Goal: Communication & Community: Connect with others

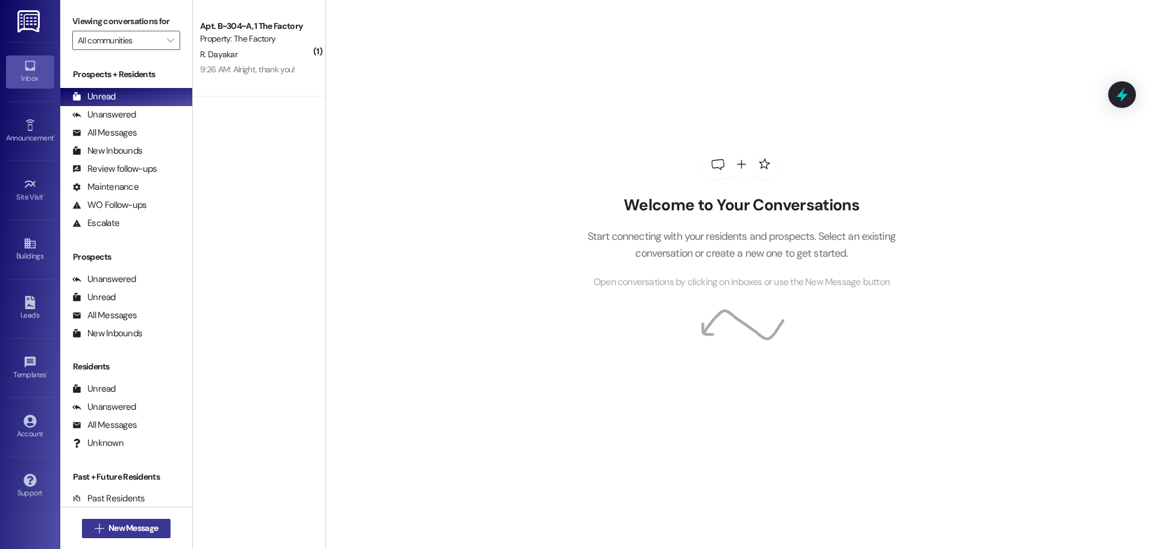
click at [131, 522] on span "New Message" at bounding box center [132, 528] width 49 height 13
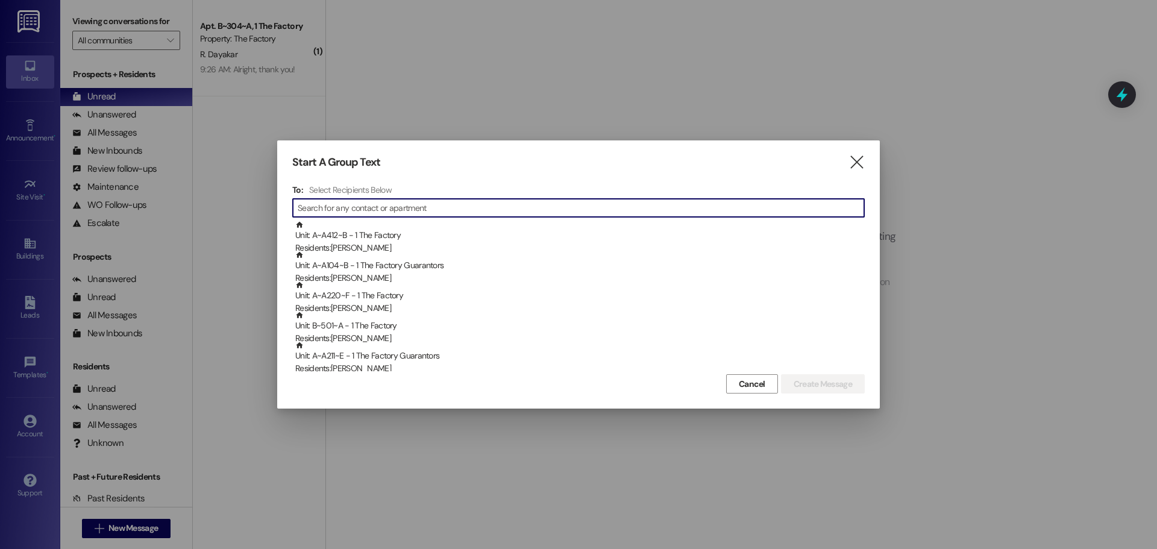
click at [347, 208] on input at bounding box center [581, 207] width 566 height 17
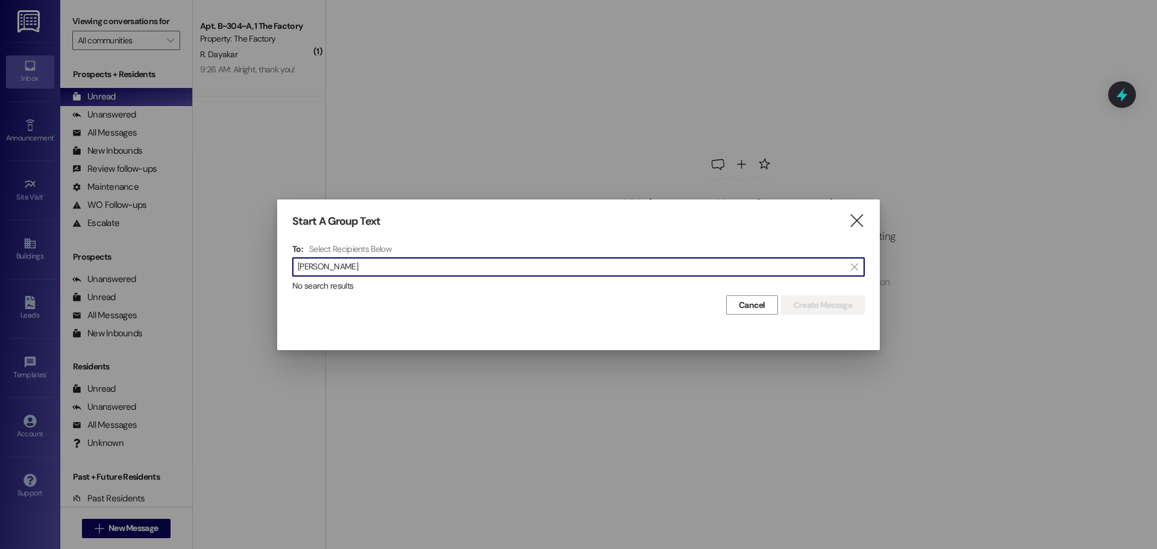
drag, startPoint x: 330, startPoint y: 269, endPoint x: 289, endPoint y: 271, distance: 41.6
click at [289, 271] on div "Start A Group Text  To: Select Recipients Below  [PERSON_NAME]  No search re…" at bounding box center [578, 264] width 603 height 131
type input "[PERSON_NAME]"
click at [858, 225] on icon "" at bounding box center [856, 220] width 16 height 13
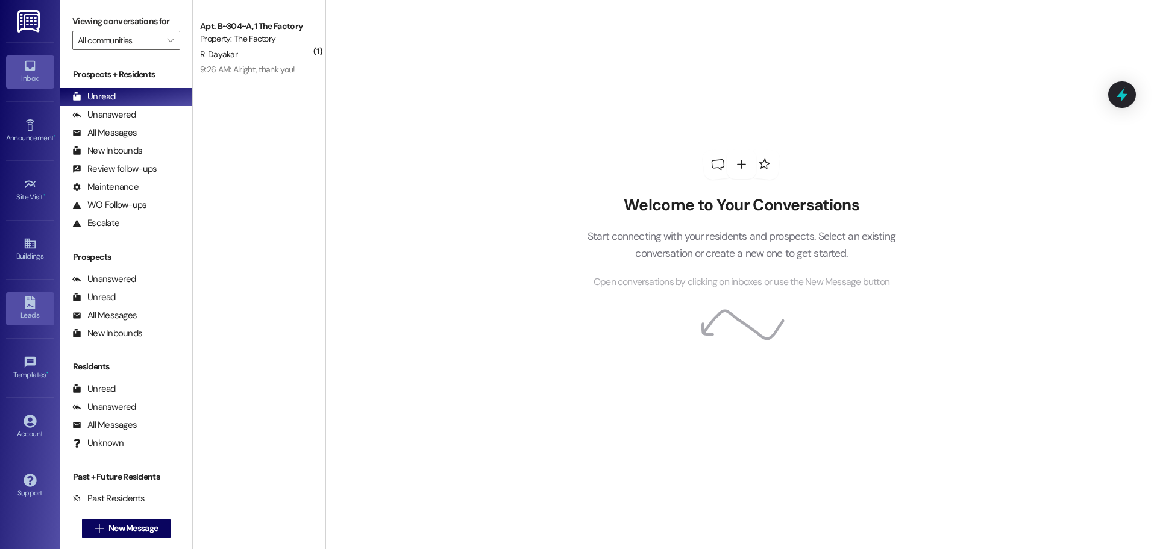
click at [36, 292] on link "Leads" at bounding box center [30, 308] width 48 height 33
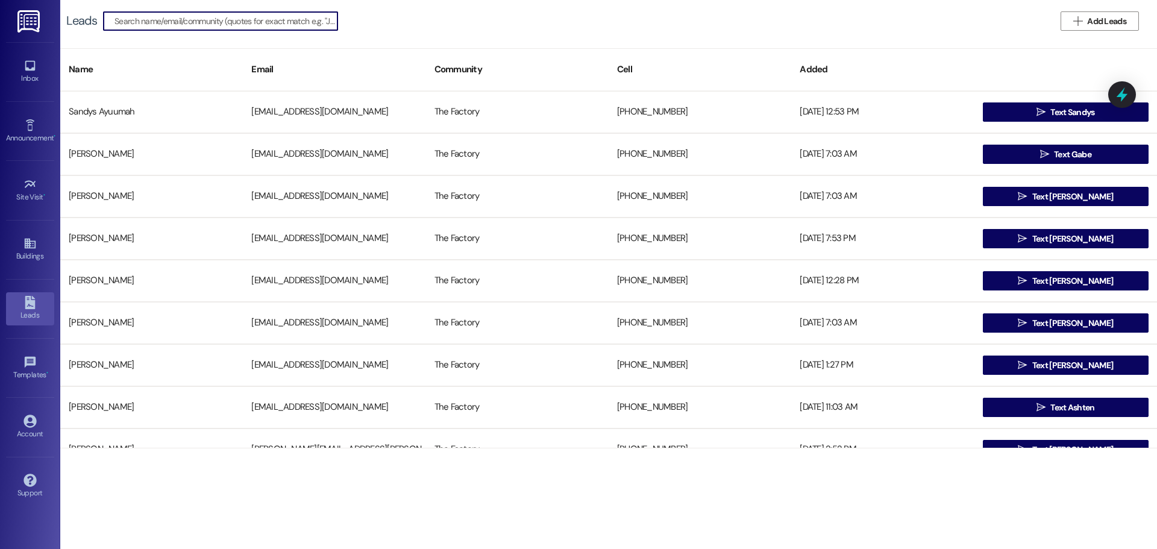
click at [169, 22] on input at bounding box center [225, 21] width 223 height 17
click at [1122, 17] on span "Add Leads" at bounding box center [1106, 21] width 39 height 13
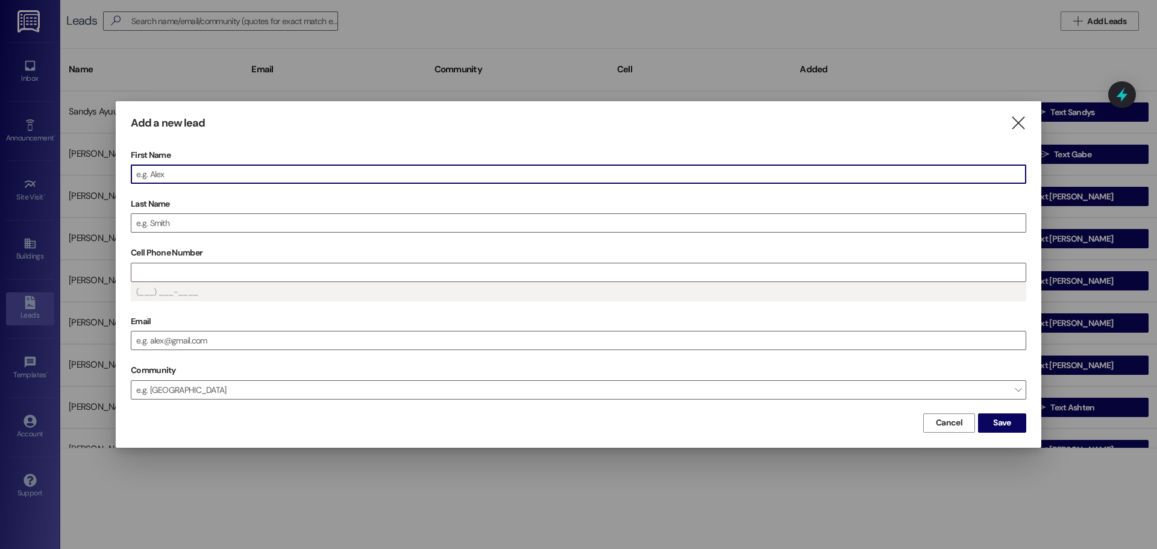
click at [189, 177] on input "First Name" at bounding box center [578, 174] width 894 height 18
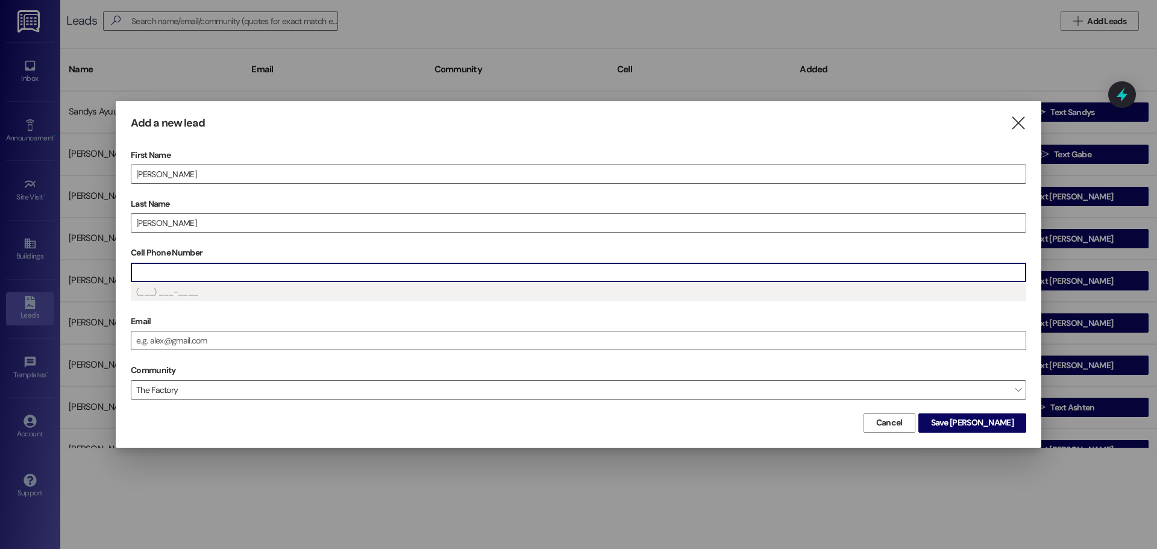
click at [169, 272] on input "Cell Phone Number" at bounding box center [578, 272] width 894 height 18
click at [160, 274] on input "Cell Phone Number" at bounding box center [578, 272] width 894 height 18
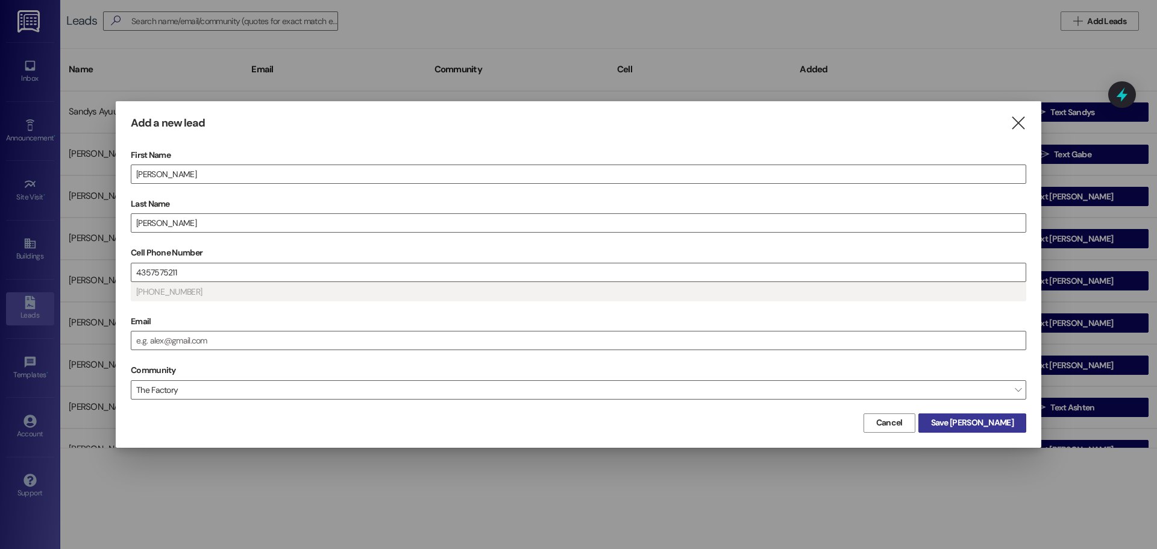
click at [1001, 423] on span "Save [PERSON_NAME]" at bounding box center [972, 422] width 83 height 13
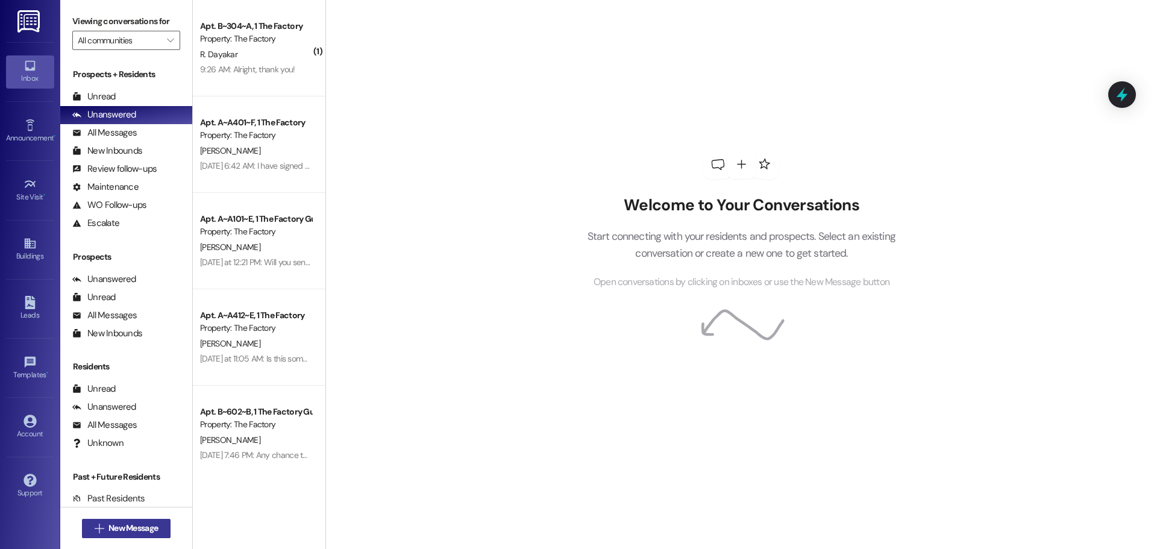
click at [108, 529] on span "New Message" at bounding box center [132, 528] width 49 height 13
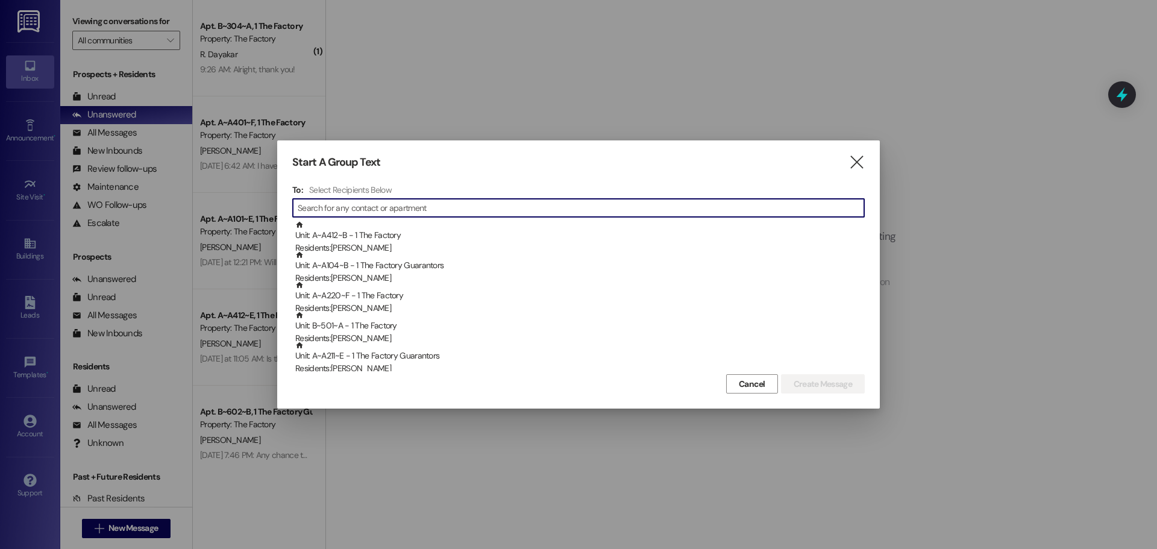
click at [334, 208] on input at bounding box center [581, 207] width 566 height 17
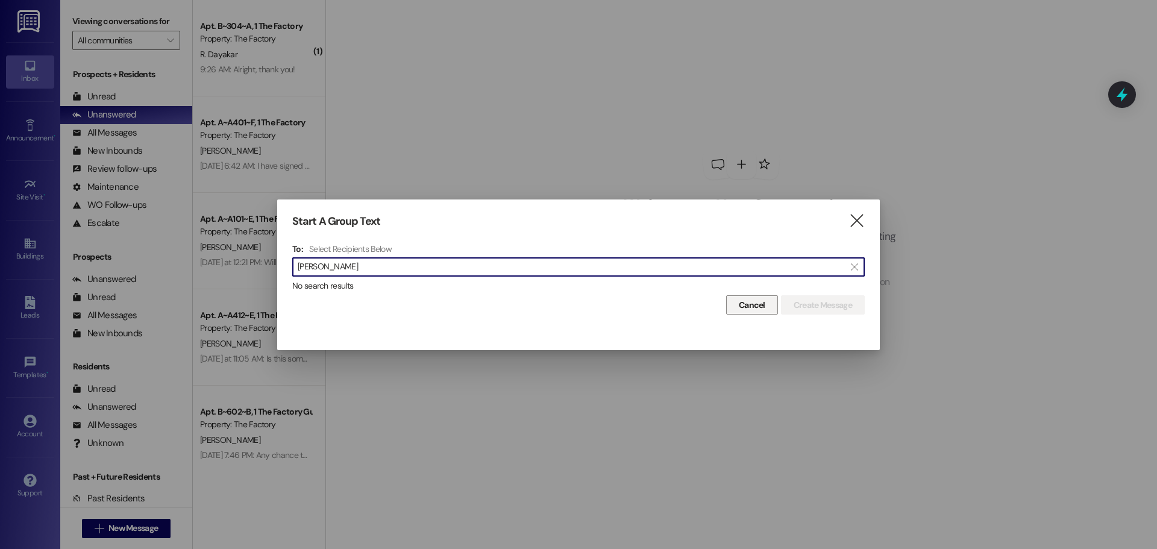
type input "[PERSON_NAME]"
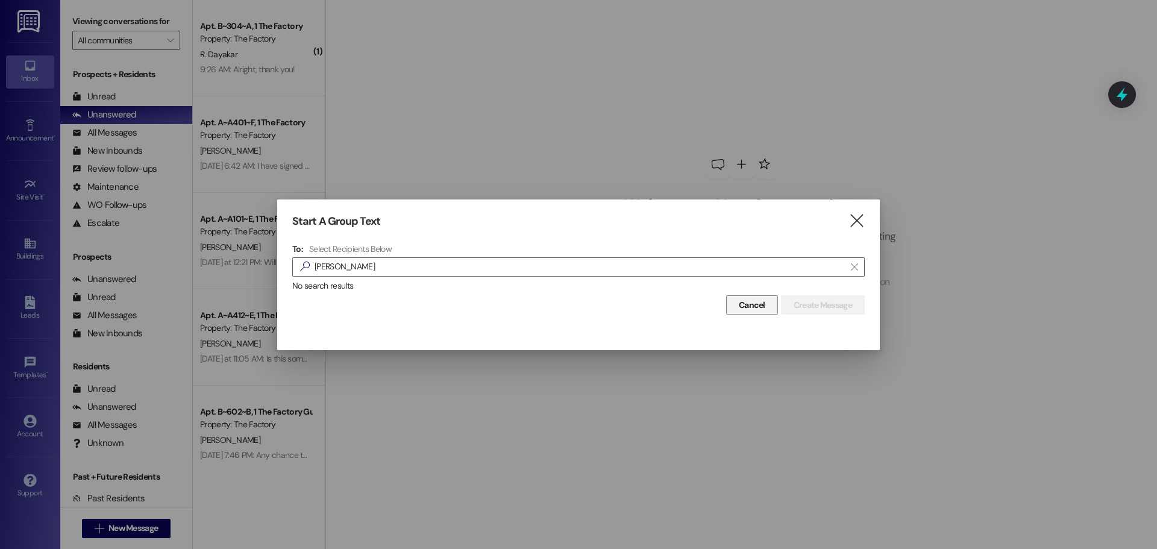
click at [763, 305] on span "Cancel" at bounding box center [751, 305] width 31 height 13
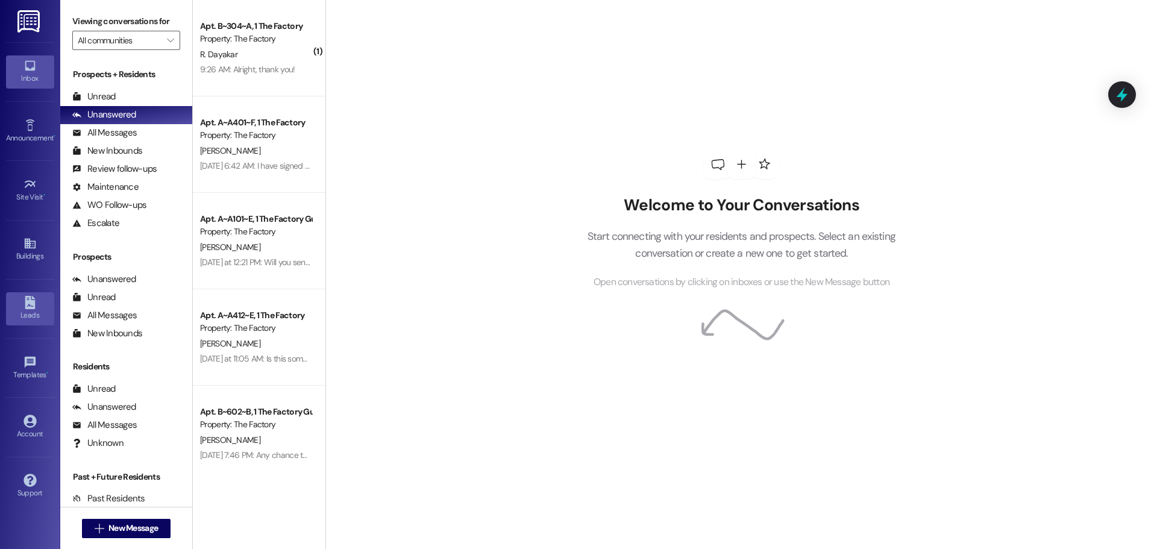
click at [32, 310] on div "Leads" at bounding box center [30, 315] width 60 height 12
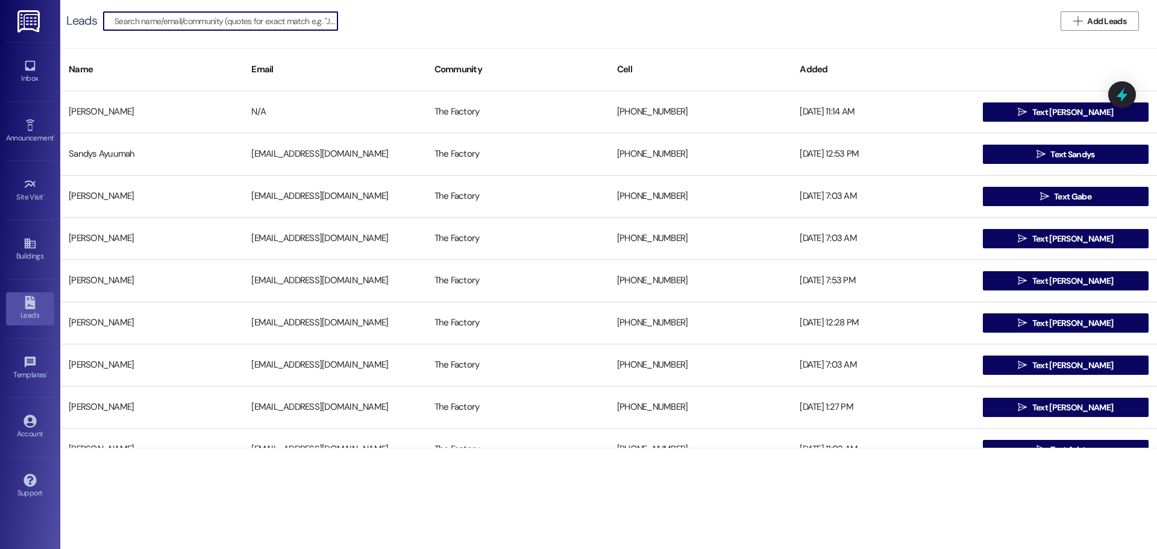
click at [157, 25] on input at bounding box center [225, 21] width 223 height 17
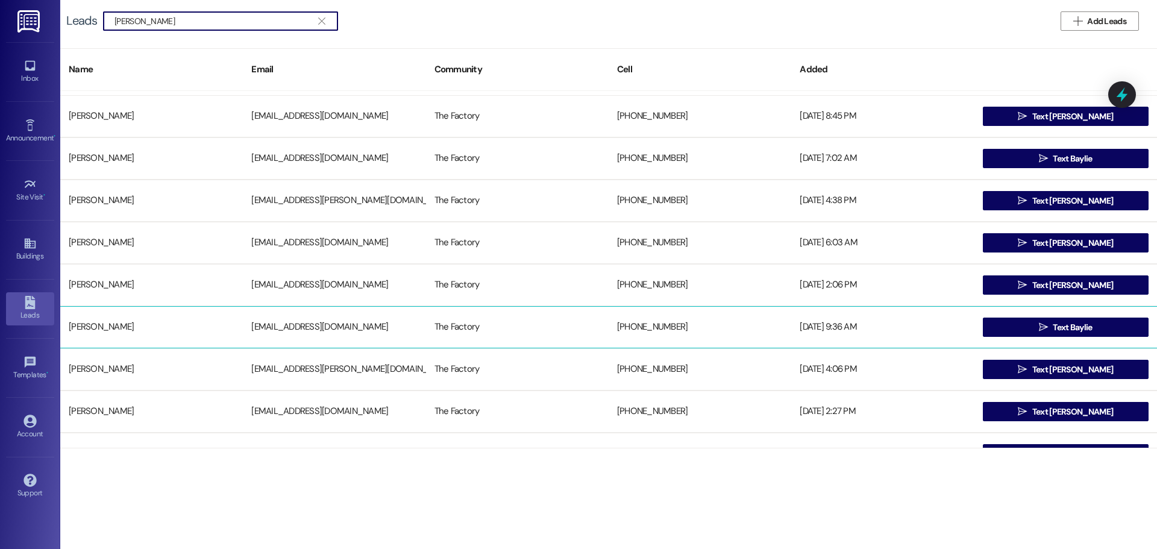
scroll to position [181, 0]
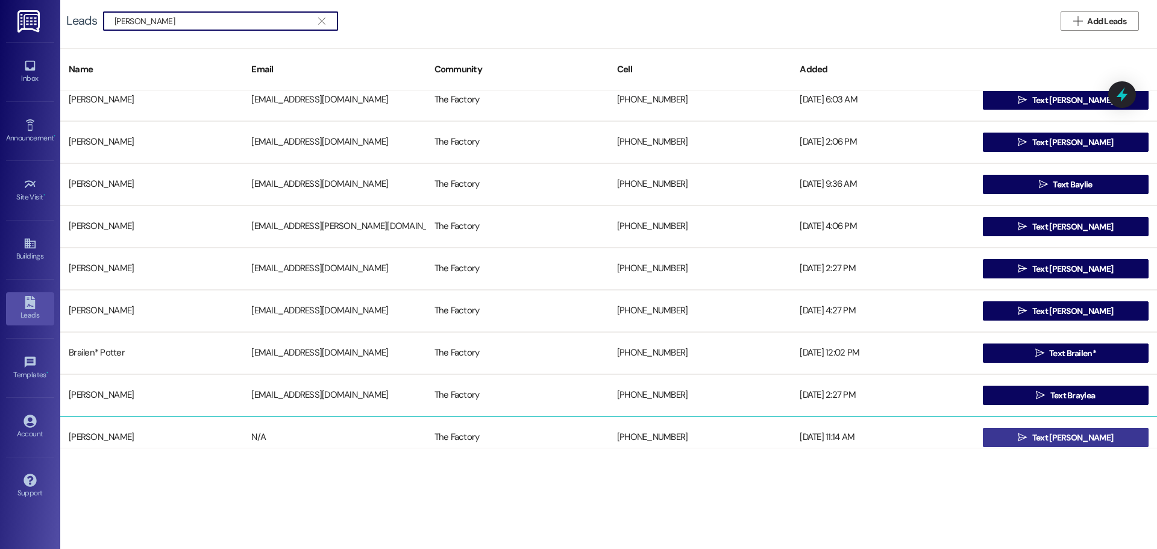
type input "[PERSON_NAME]"
click at [1067, 437] on span "Text [PERSON_NAME]" at bounding box center [1072, 437] width 81 height 13
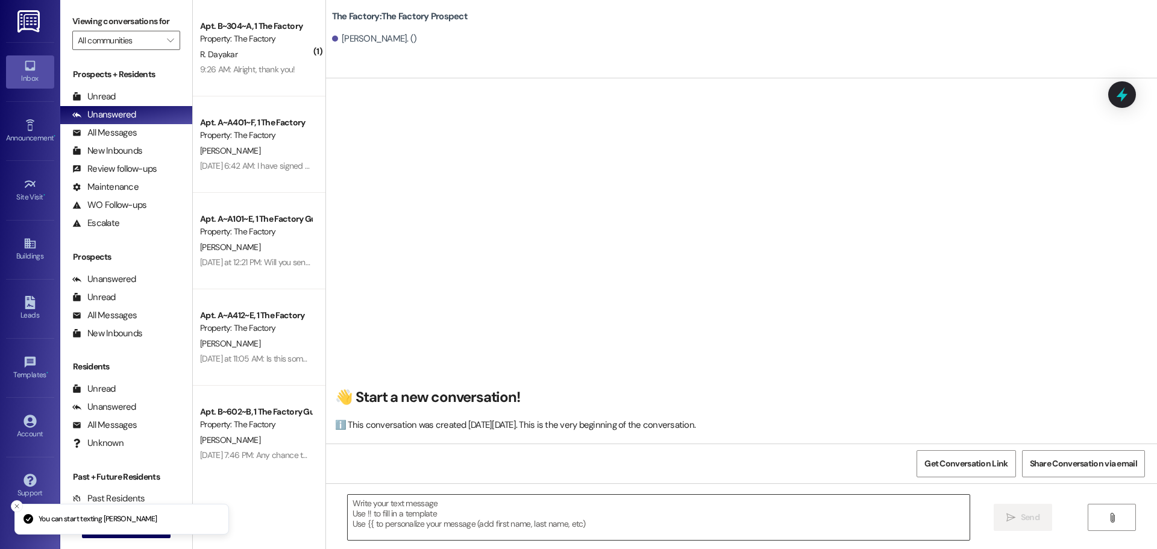
click at [348, 507] on textarea at bounding box center [659, 517] width 622 height 45
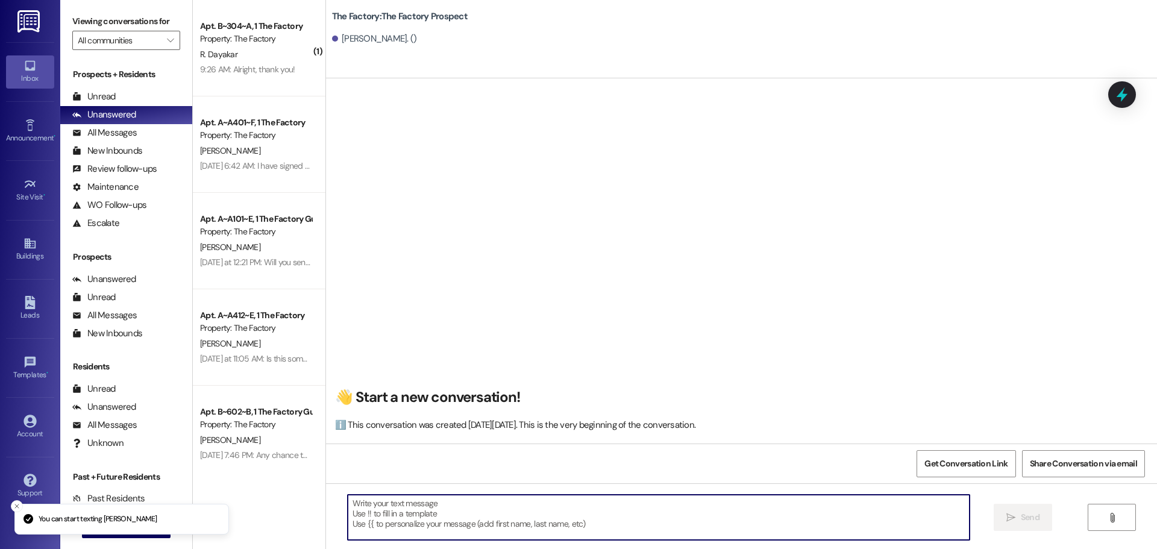
paste textarea "Big news: The Factory isn’t just housing—it’s where your college story levels u…"
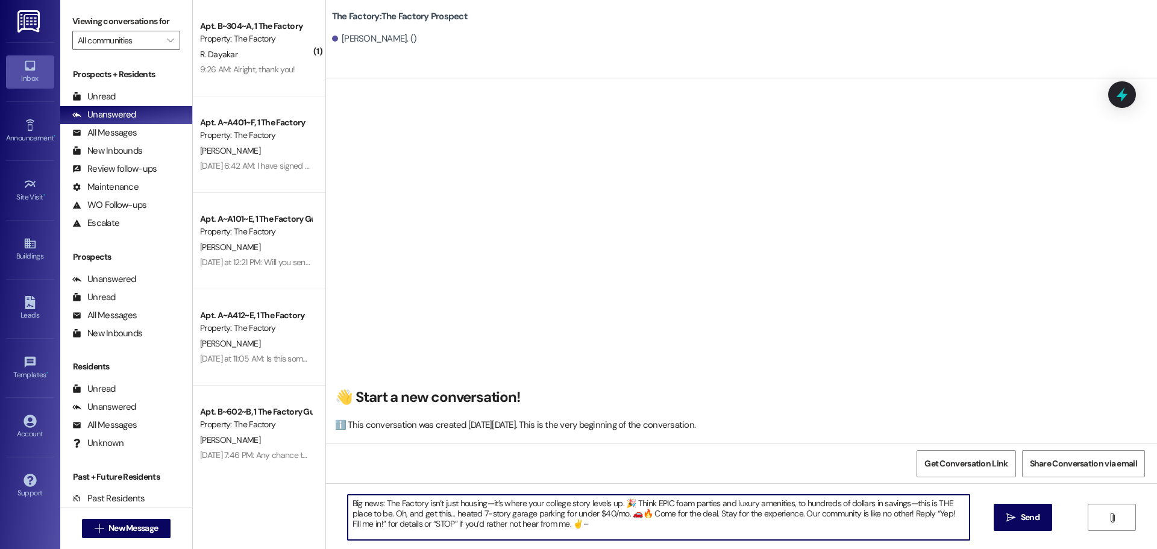
click at [348, 504] on textarea "Big news: The Factory isn’t just housing—it’s where your college story levels u…" at bounding box center [659, 517] width 622 height 45
click at [566, 501] on textarea "Hi [PERSON_NAME], it's [PERSON_NAME] from The Factory! I just left you a voicem…" at bounding box center [659, 517] width 622 height 45
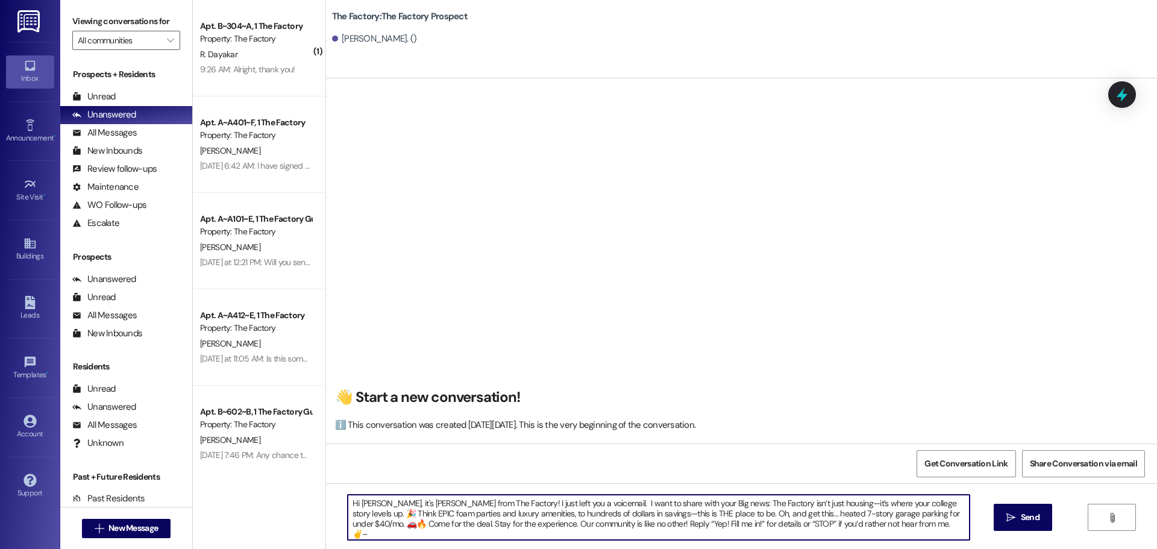
click at [651, 504] on textarea "Hi [PERSON_NAME], it's [PERSON_NAME] from The Factory! I just left you a voicem…" at bounding box center [659, 517] width 622 height 45
click at [696, 505] on textarea "Hi [PERSON_NAME], it's [PERSON_NAME] from The Factory! I just left you a voicem…" at bounding box center [659, 517] width 622 height 45
click at [409, 522] on textarea "Hi [PERSON_NAME], it's [PERSON_NAME] from The Factory! I just left you a voicem…" at bounding box center [659, 517] width 622 height 45
drag, startPoint x: 618, startPoint y: 512, endPoint x: 503, endPoint y: 512, distance: 115.1
click at [503, 512] on textarea "Hi [PERSON_NAME], it's [PERSON_NAME] from The Factory! I just left you a voicem…" at bounding box center [659, 517] width 622 height 45
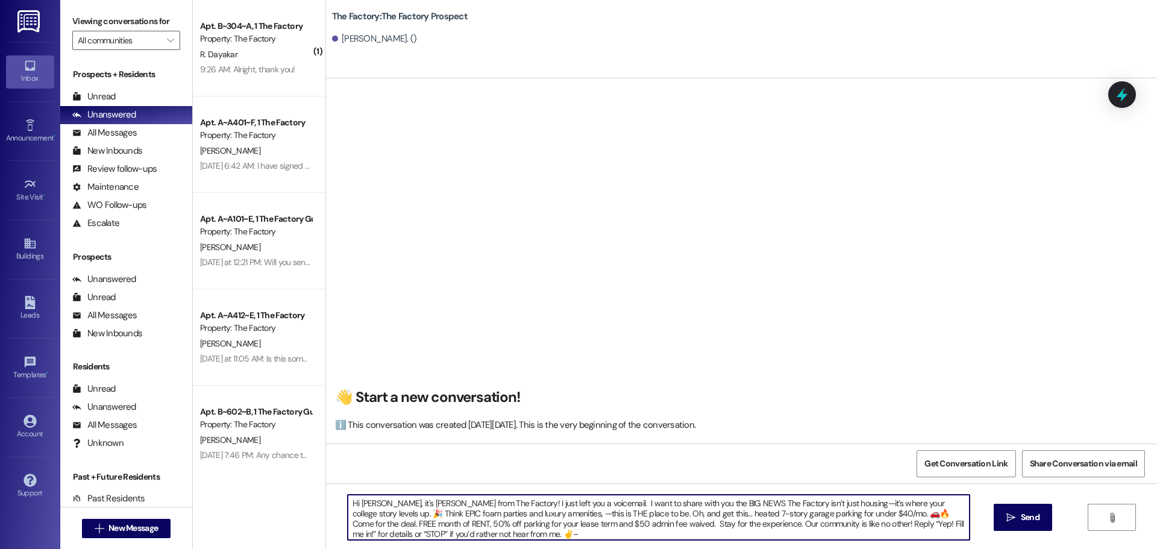
click at [593, 523] on textarea "Hi [PERSON_NAME], it's [PERSON_NAME] from The Factory! I just left you a voicem…" at bounding box center [659, 517] width 622 height 45
click at [592, 524] on textarea "Hi [PERSON_NAME], it's [PERSON_NAME] from The Factory! I just left you a voicem…" at bounding box center [659, 517] width 622 height 45
paste textarea "to hundreds of dollars in savings"
click at [603, 527] on textarea "Hi [PERSON_NAME], it's [PERSON_NAME] from The Factory! I just left you a voicem…" at bounding box center [659, 517] width 622 height 45
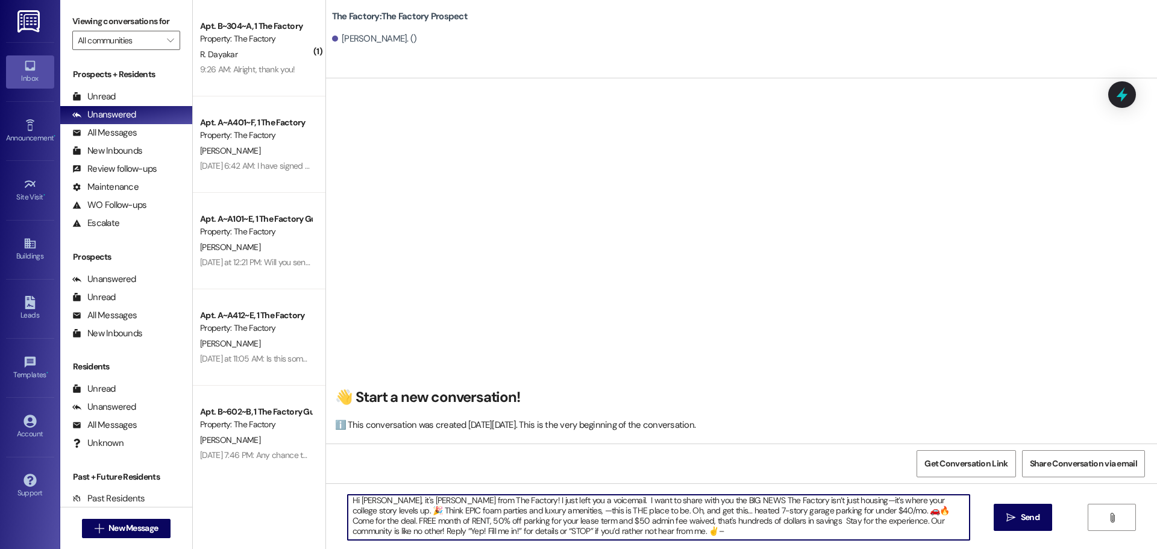
click at [721, 521] on textarea "Hi [PERSON_NAME], it's [PERSON_NAME] from The Factory! I just left you a voicem…" at bounding box center [659, 517] width 622 height 45
click at [720, 521] on textarea "Hi [PERSON_NAME], it's [PERSON_NAME] from The Factory! I just left you a voicem…" at bounding box center [659, 517] width 622 height 45
drag, startPoint x: 847, startPoint y: 525, endPoint x: 762, endPoint y: 522, distance: 85.0
click at [762, 522] on textarea "Hi [PERSON_NAME], it's [PERSON_NAME] from The Factory! I just left you a voicem…" at bounding box center [659, 517] width 622 height 45
drag, startPoint x: 529, startPoint y: 529, endPoint x: 381, endPoint y: 528, distance: 148.2
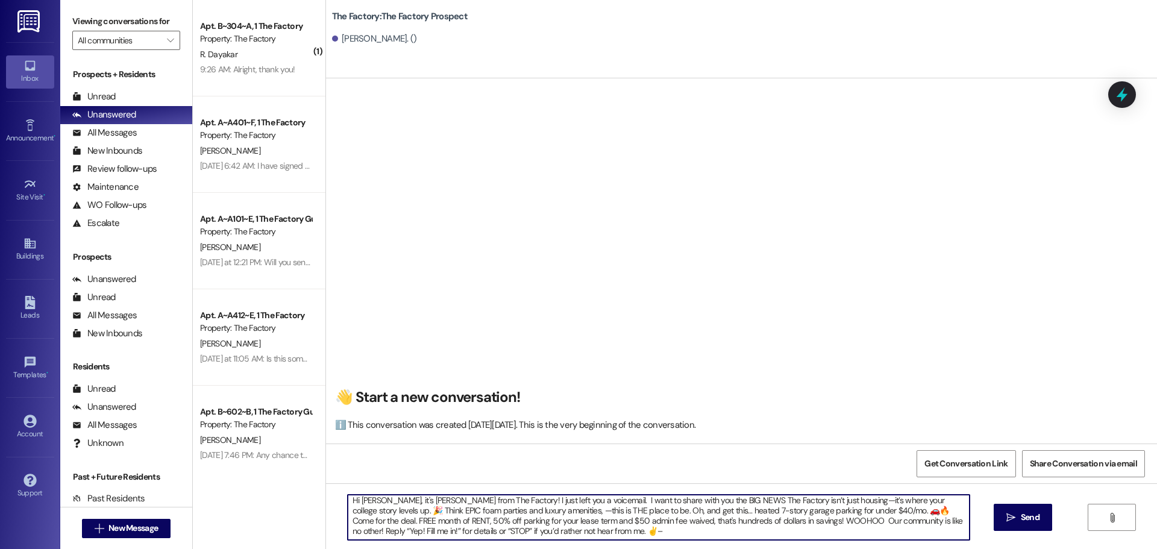
click at [381, 528] on textarea "Hi [PERSON_NAME], it's [PERSON_NAME] from The Factory! I just left you a voicem…" at bounding box center [659, 517] width 622 height 45
click at [396, 532] on textarea "Hi [PERSON_NAME], it's [PERSON_NAME] from The Factory! I just left you a voicem…" at bounding box center [659, 517] width 622 height 45
drag, startPoint x: 342, startPoint y: 501, endPoint x: 410, endPoint y: 531, distance: 74.2
click at [410, 531] on textarea "Hi [PERSON_NAME], it's [PERSON_NAME] from The Factory! I just left you a voicem…" at bounding box center [659, 517] width 622 height 45
type textarea "Hi [PERSON_NAME], it's [PERSON_NAME] from The Factory! I just left you a voicem…"
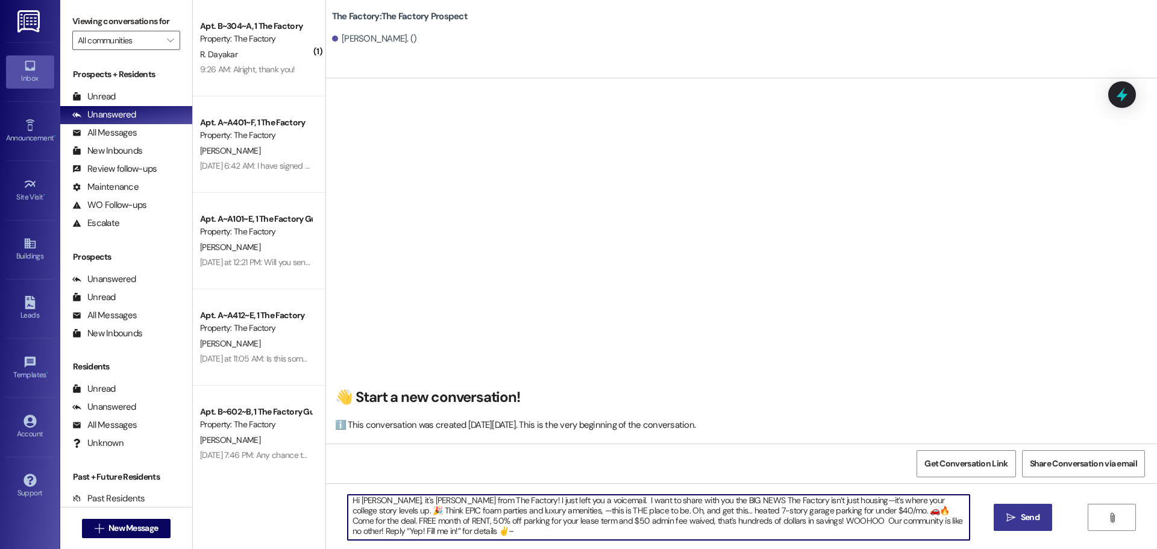
click at [1027, 515] on span "Send" at bounding box center [1030, 517] width 19 height 13
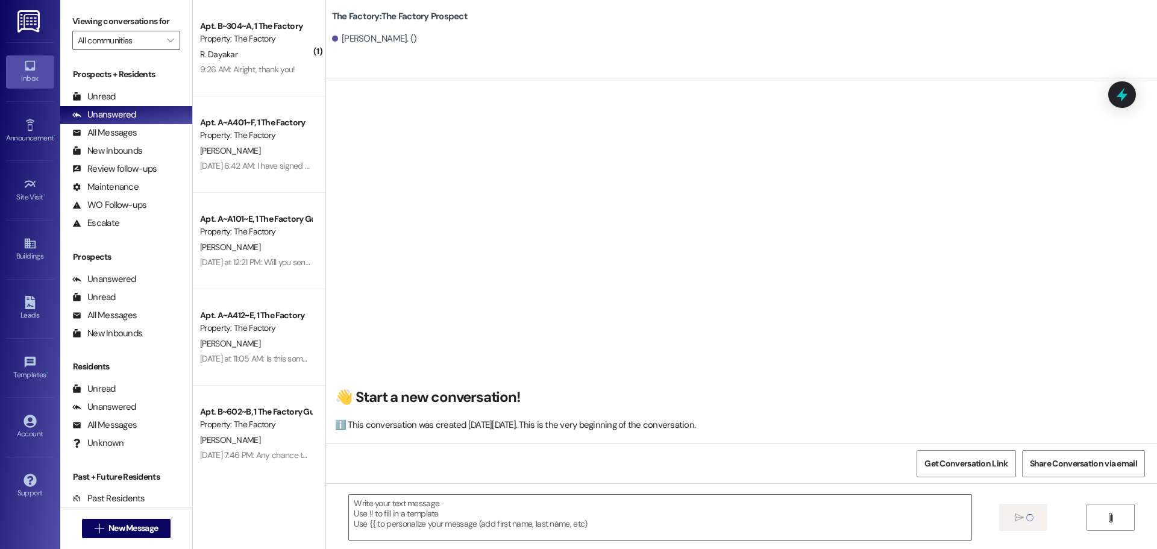
scroll to position [0, 0]
